Goal: Navigation & Orientation: Find specific page/section

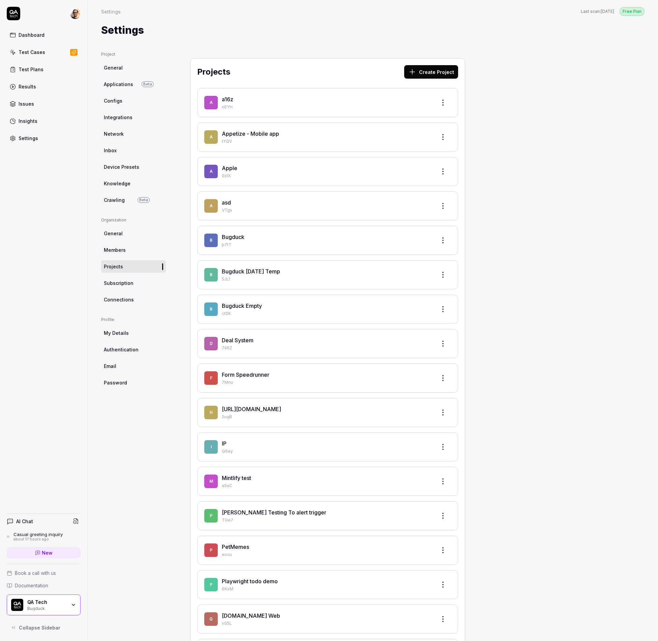
click at [68, 552] on link "New" at bounding box center [44, 552] width 74 height 11
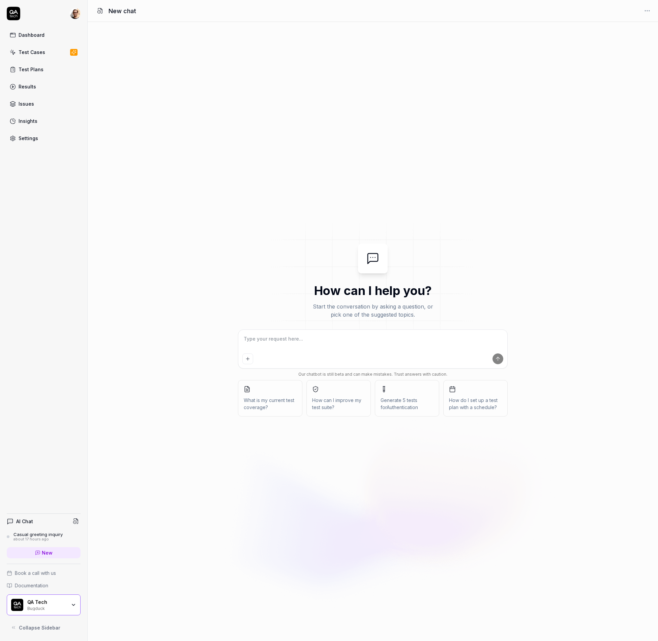
type textarea "*"
click at [259, 337] on textarea at bounding box center [373, 342] width 261 height 17
type textarea "h"
type textarea "*"
type textarea "ho"
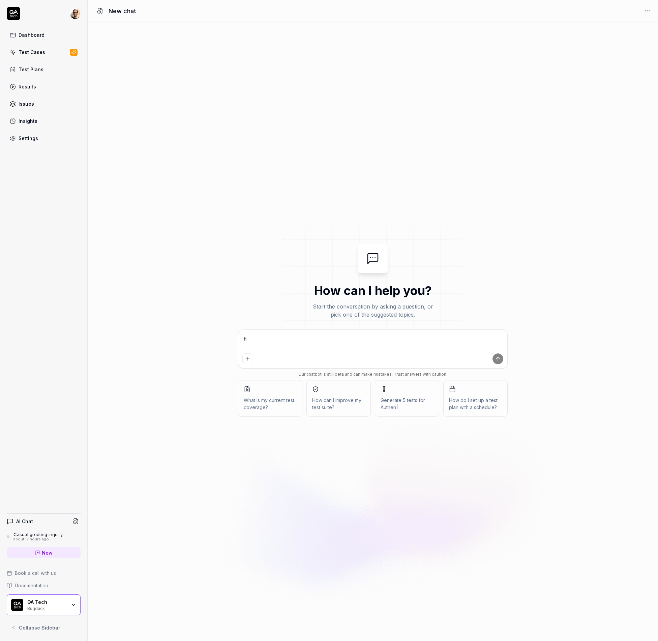
type textarea "*"
type textarea "how"
type textarea "*"
type textarea "how"
type textarea "*"
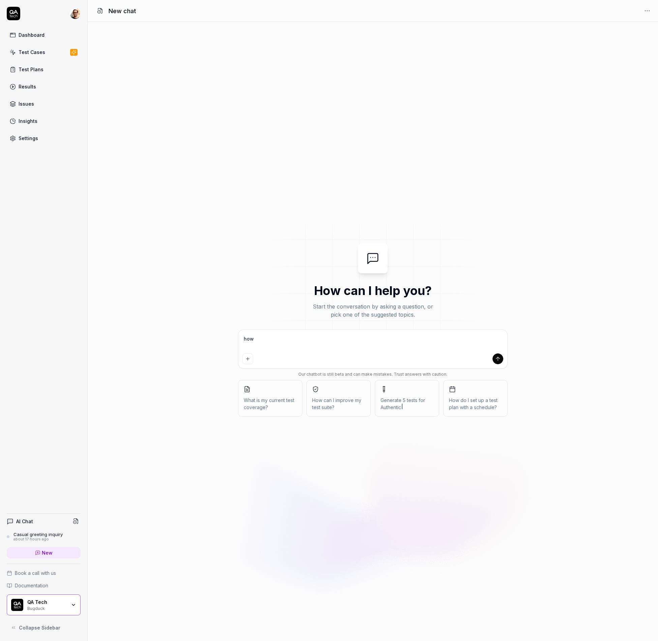
type textarea "how a"
type textarea "*"
type textarea "how ar"
type textarea "*"
type textarea "how are"
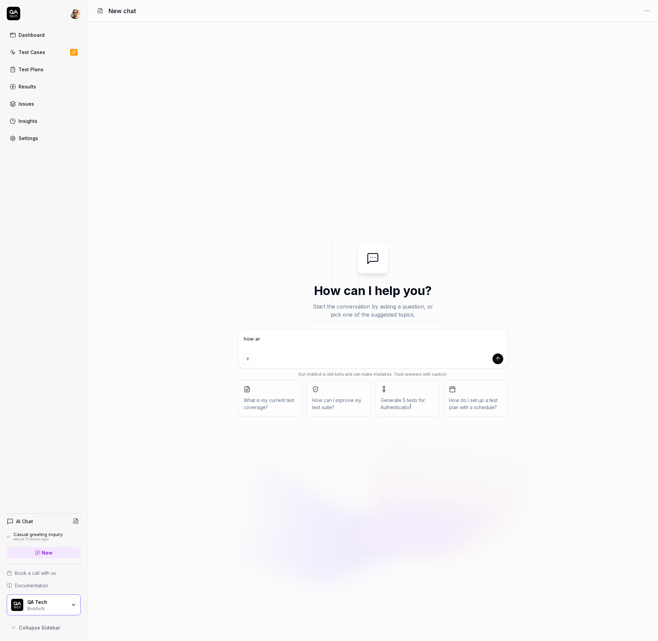
type textarea "*"
type textarea "how are"
type textarea "*"
type textarea "how are u"
type textarea "*"
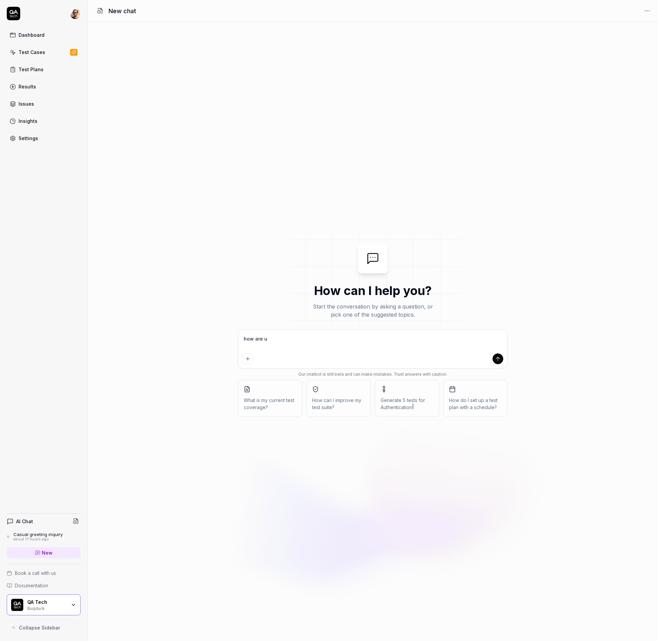
type textarea "how are"
type textarea "*"
type textarea "how are y"
type textarea "*"
type textarea "how are yo"
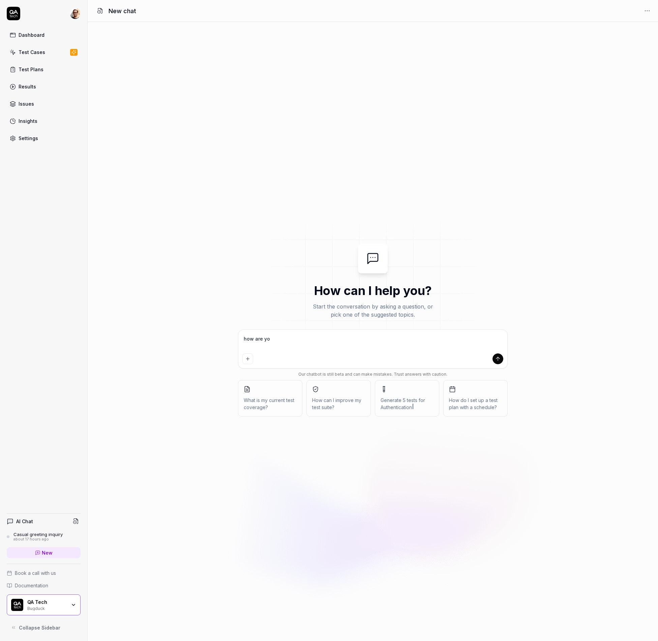
type textarea "*"
type textarea "how are you"
type textarea "*"
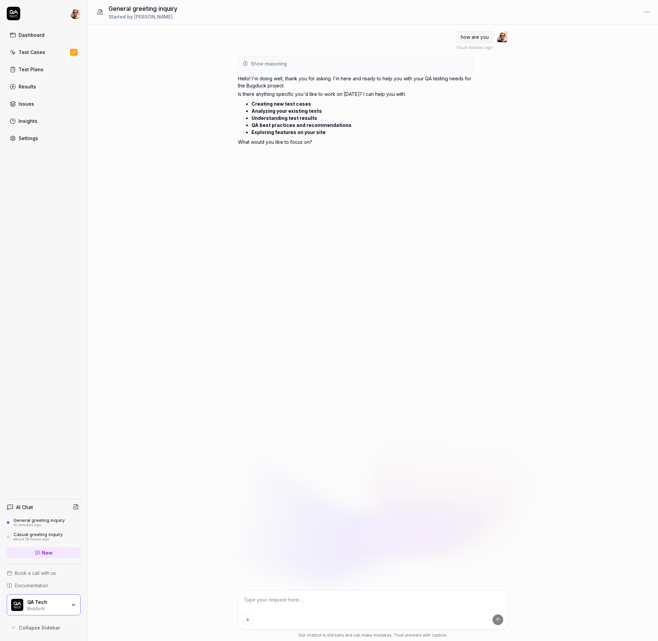
type textarea "*"
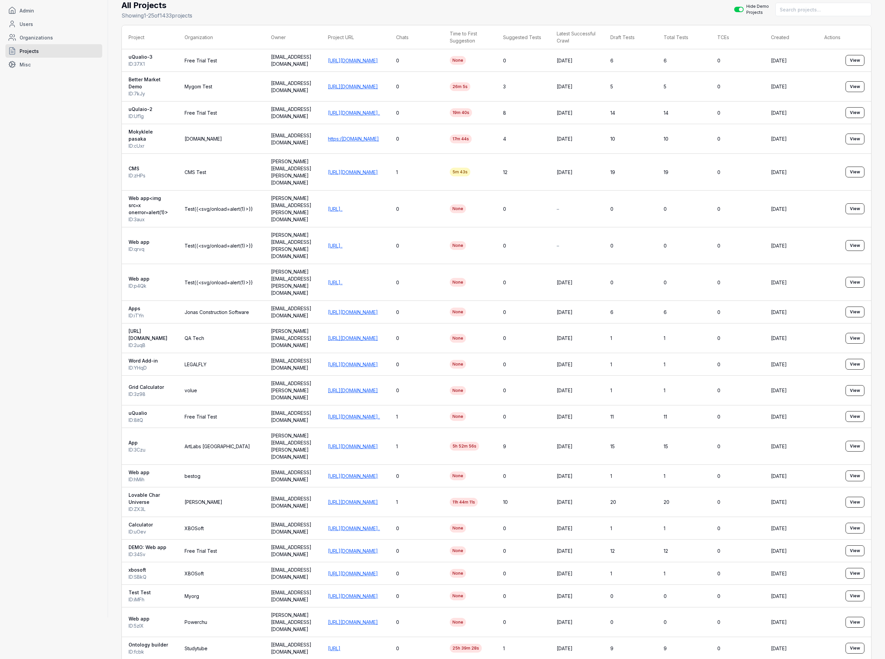
scroll to position [43, 0]
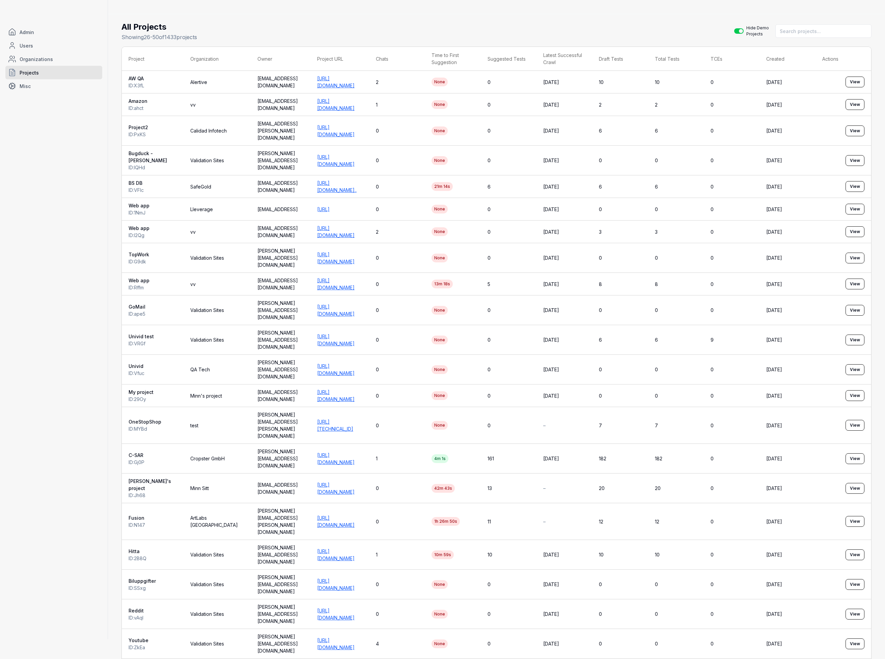
scroll to position [36, 0]
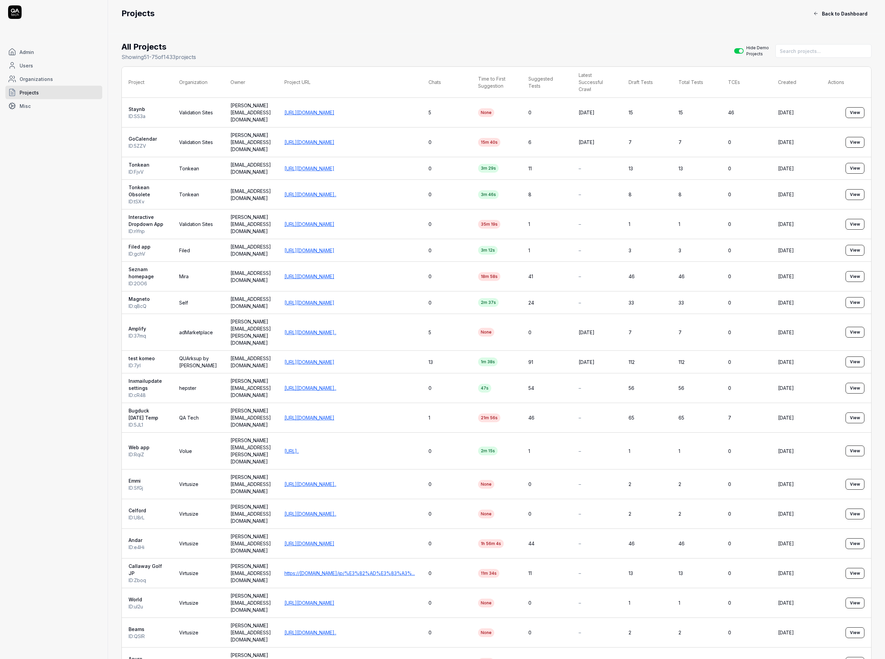
scroll to position [93, 0]
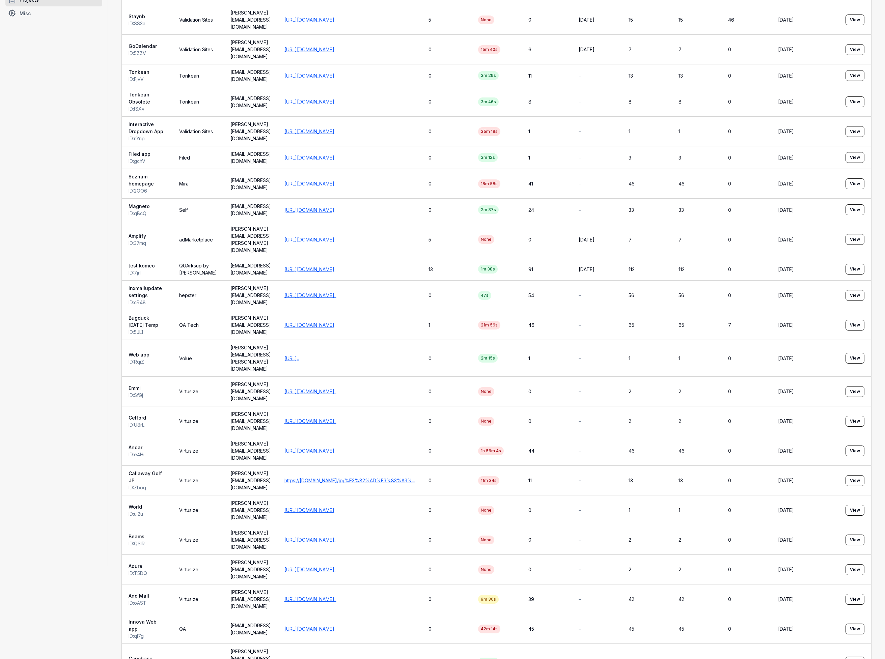
click at [521, 645] on div "All Projects Showing 51 - 75 of 1433 projects Hide Demo Projects Project Organi…" at bounding box center [496, 356] width 777 height 831
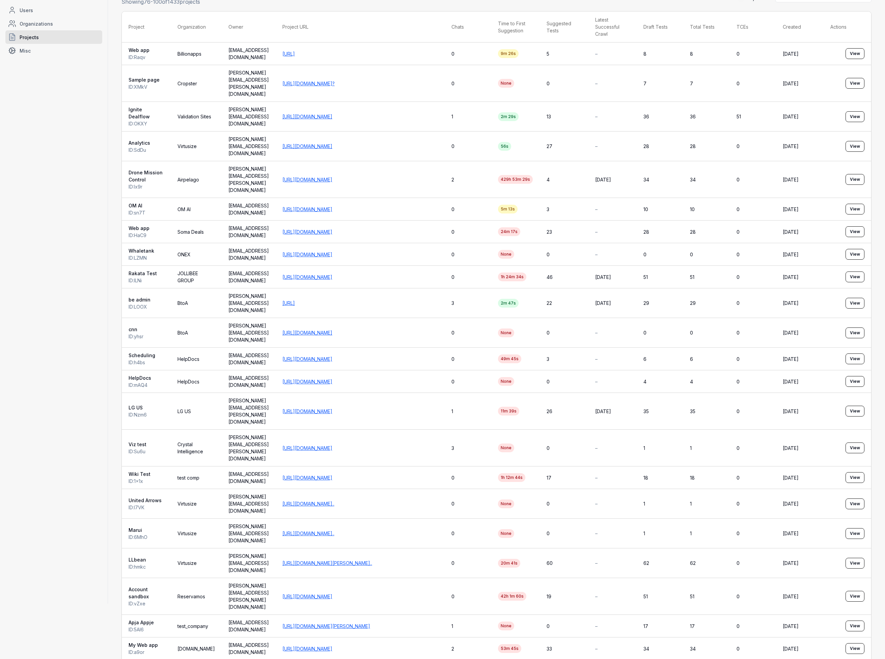
scroll to position [72, 0]
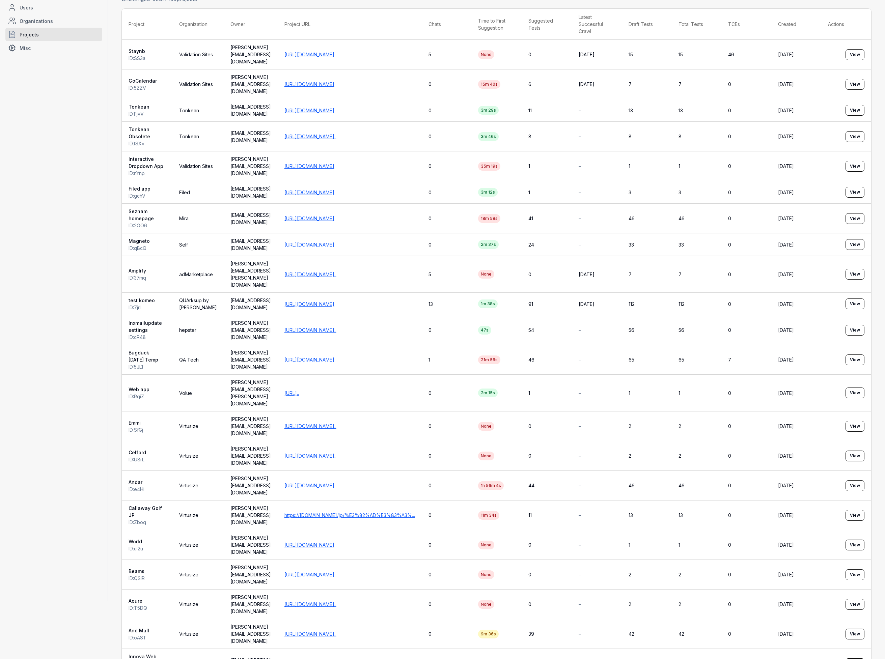
scroll to position [93, 0]
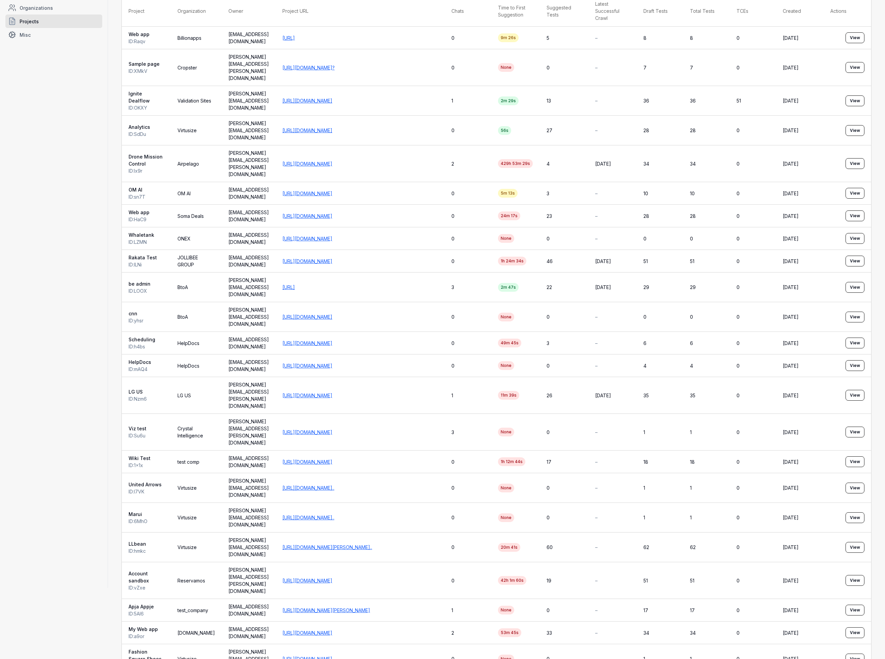
scroll to position [72, 0]
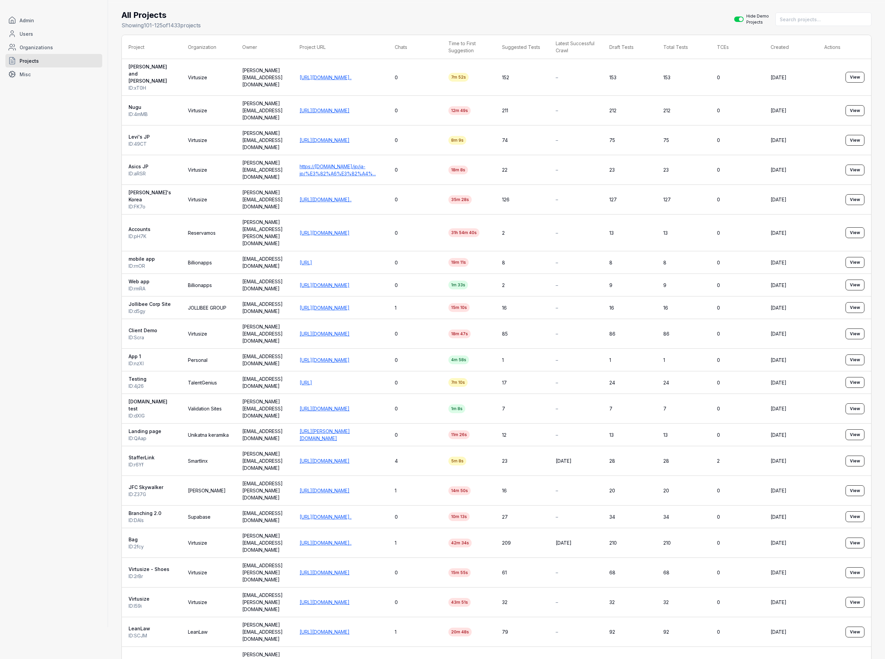
scroll to position [64, 0]
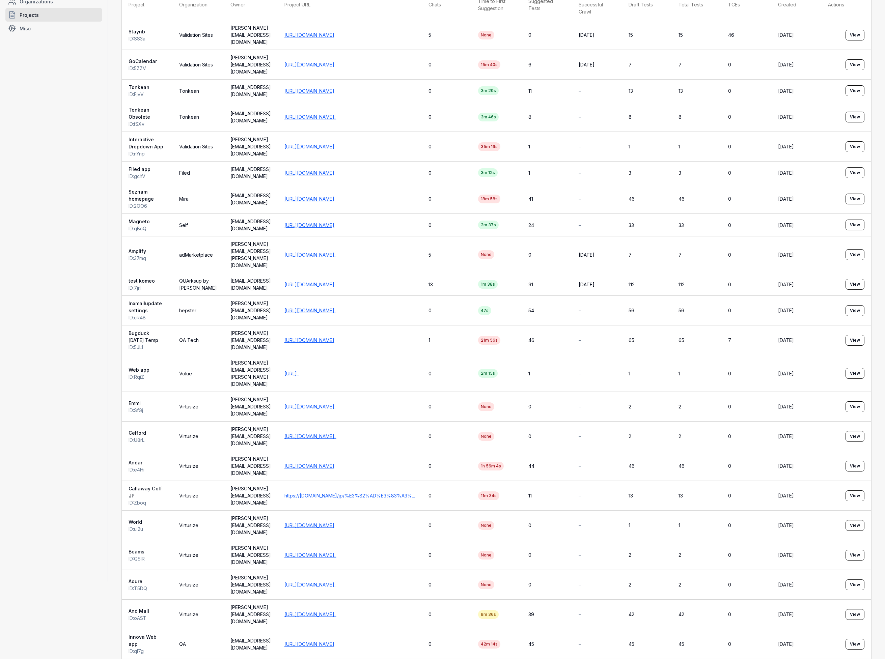
scroll to position [93, 0]
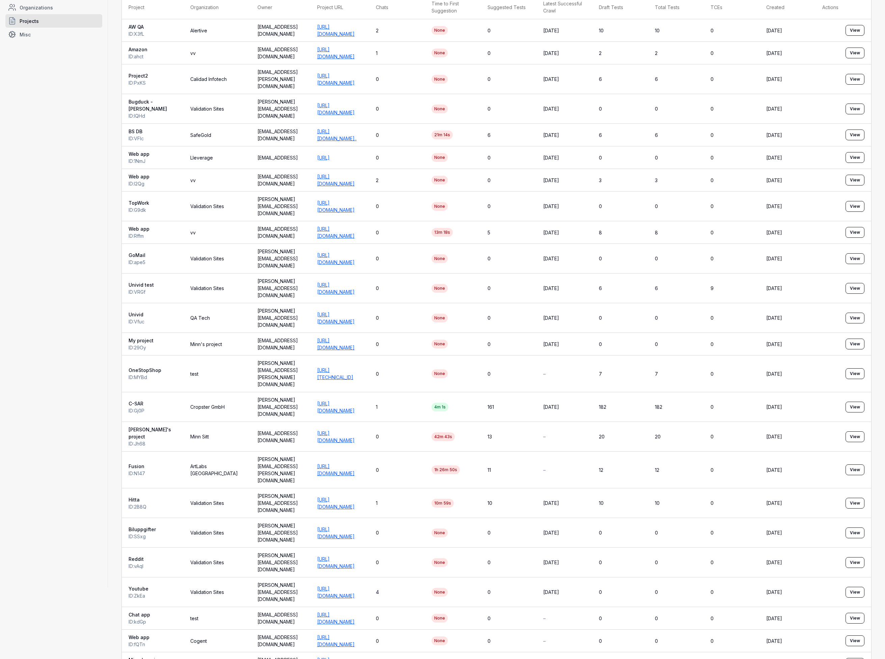
scroll to position [36, 0]
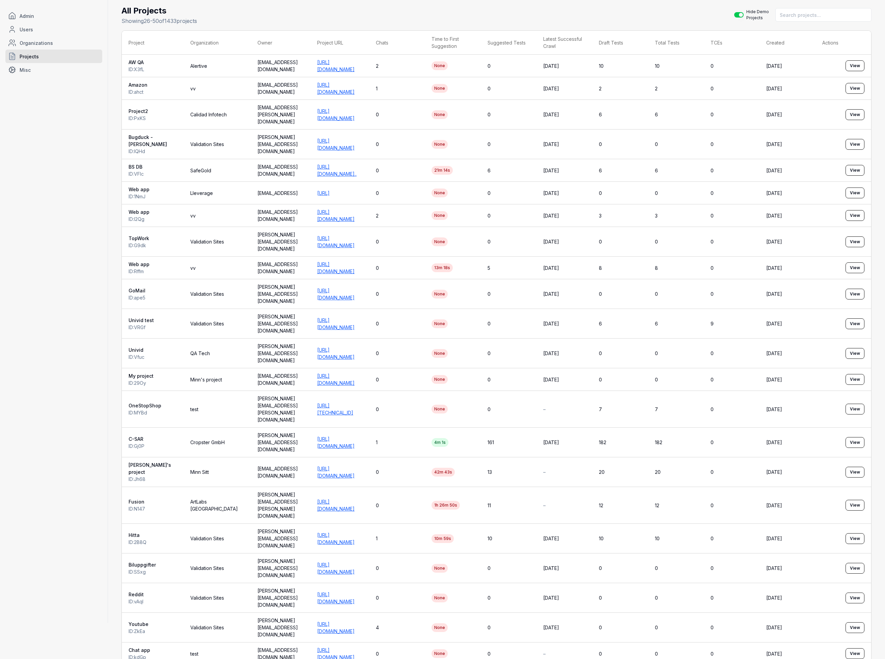
click at [461, 642] on div "All Projects Showing 26 - 50 of 1433 projects Hide Demo Projects Project Organi…" at bounding box center [496, 382] width 750 height 754
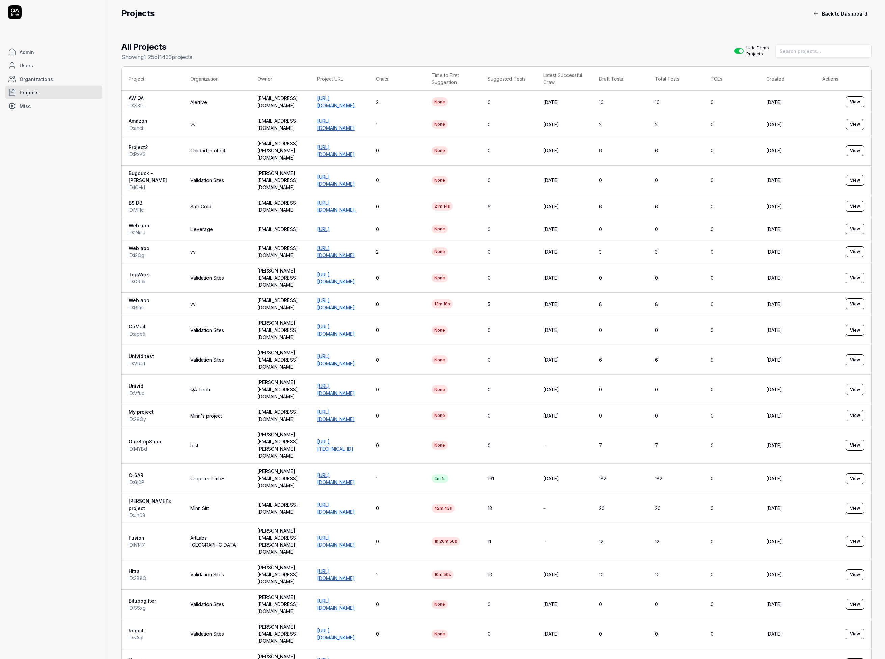
click at [719, 52] on button "Hide Demo Projects" at bounding box center [738, 50] width 9 height 5
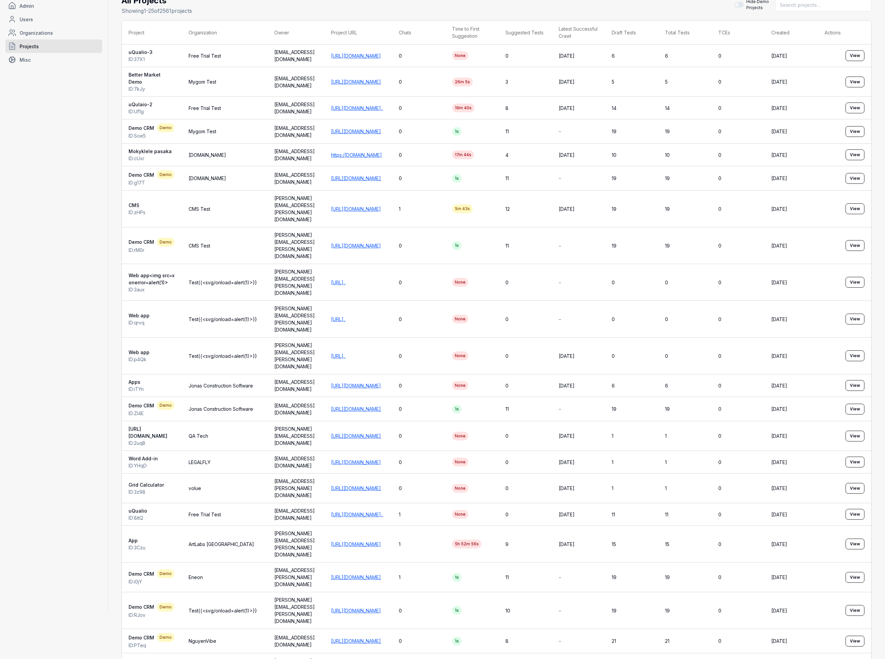
scroll to position [48, 0]
click at [381, 381] on link "https://qa-advanced.jonasapp.com:8091/JD/" at bounding box center [356, 384] width 50 height 6
click at [345, 352] on link "https://2ruumho69a44lmnb8bu980v1csij6bu0.oastify.c..." at bounding box center [338, 355] width 15 height 6
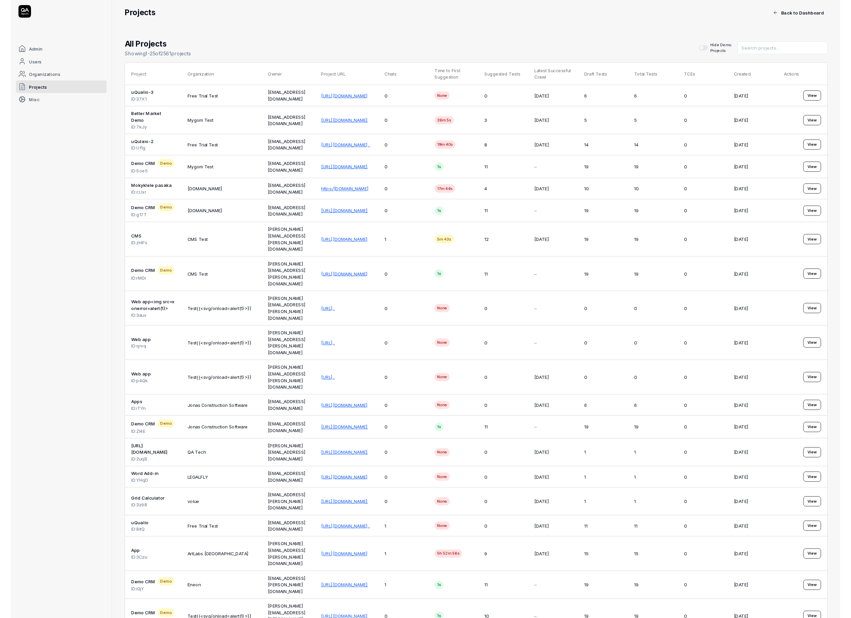
scroll to position [60, 0]
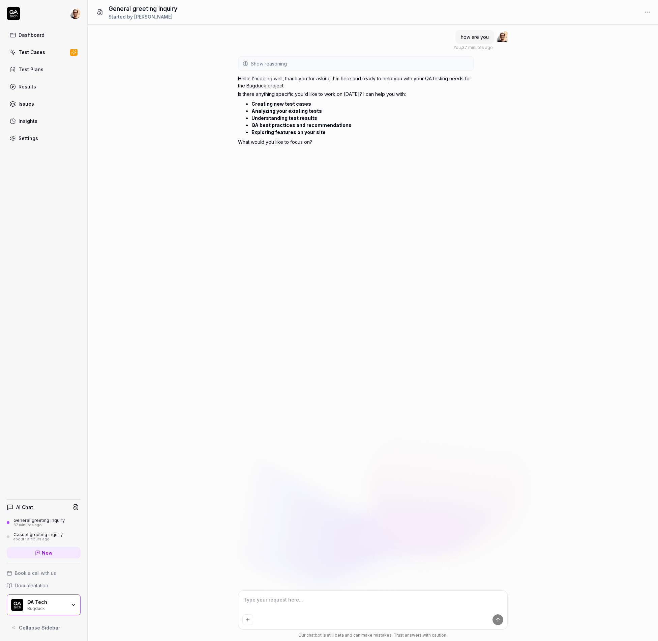
type textarea "*"
